Goal: Find specific page/section: Find specific page/section

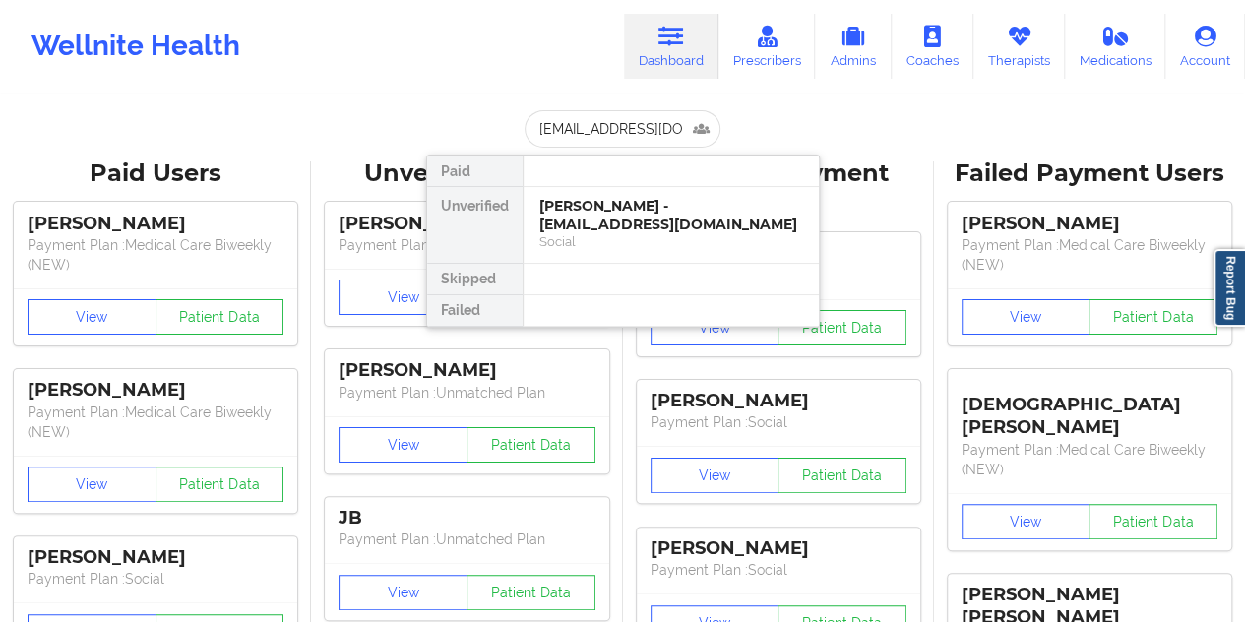
type input "[EMAIL_ADDRESS][DOMAIN_NAME]"
click at [644, 221] on div "[PERSON_NAME] - [EMAIL_ADDRESS][DOMAIN_NAME]" at bounding box center [671, 215] width 264 height 36
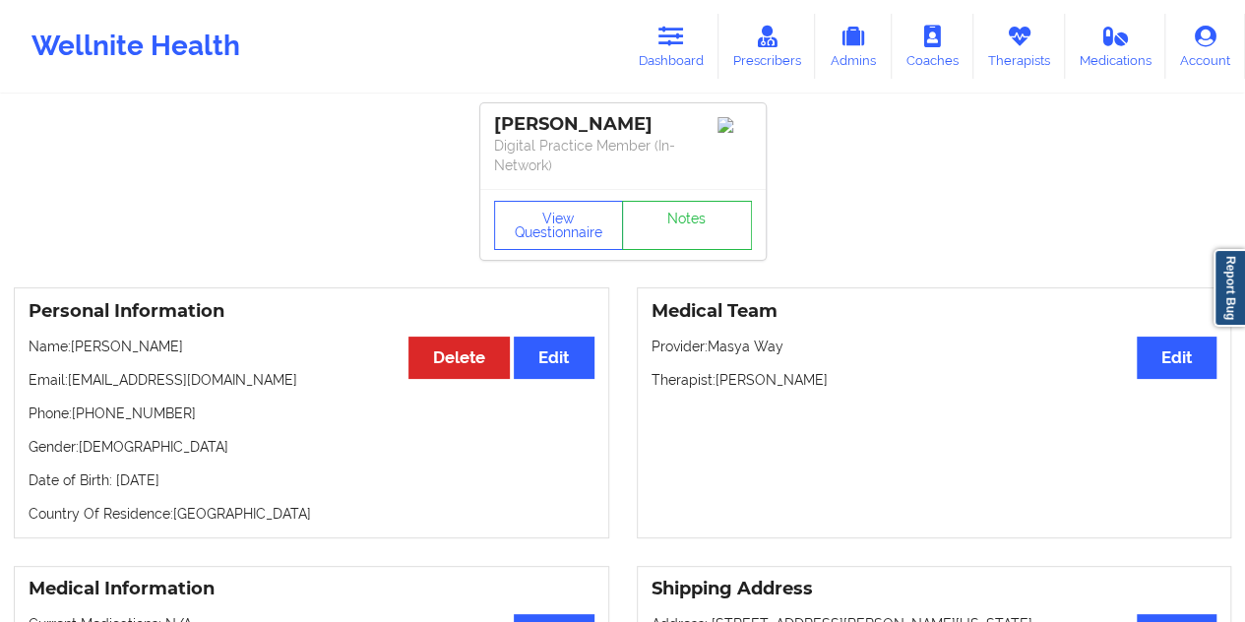
drag, startPoint x: 580, startPoint y: 149, endPoint x: 484, endPoint y: 128, distance: 97.7
click at [484, 128] on div "[PERSON_NAME] Digital Practice Member (In-Network)" at bounding box center [623, 146] width 286 height 86
copy div "[PERSON_NAME]"
click at [579, 239] on button "View Questionnaire" at bounding box center [559, 225] width 130 height 49
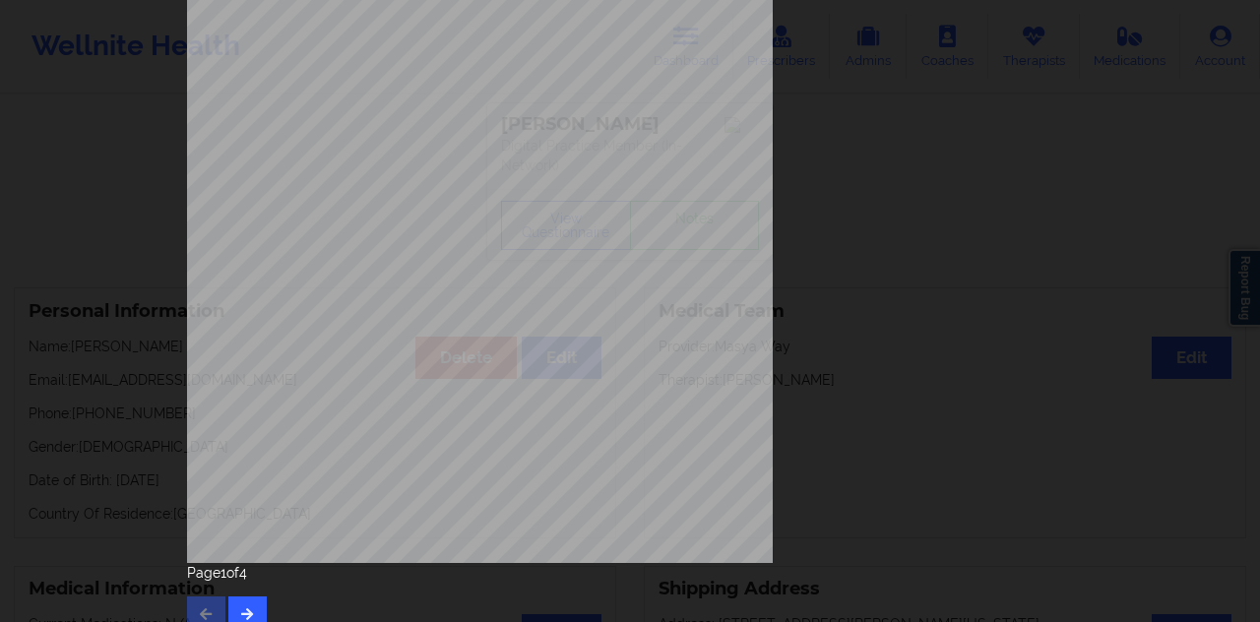
scroll to position [317, 0]
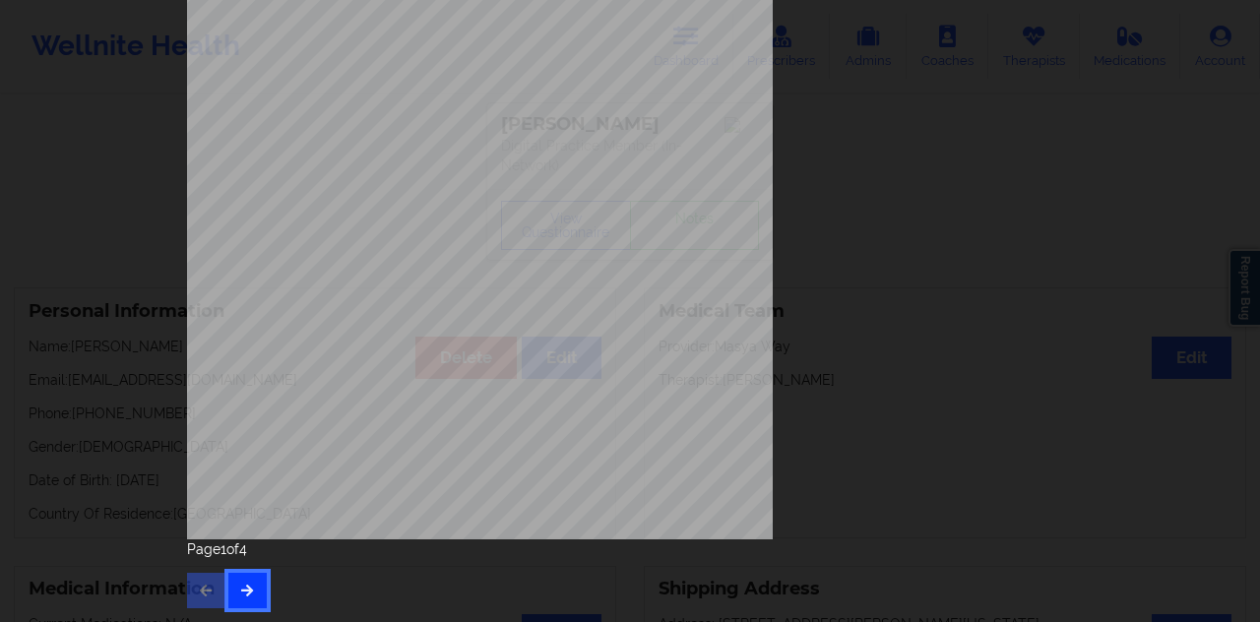
click at [239, 591] on icon "button" at bounding box center [247, 590] width 17 height 12
click at [241, 600] on button "button" at bounding box center [247, 590] width 38 height 35
